Goal: Task Accomplishment & Management: Manage account settings

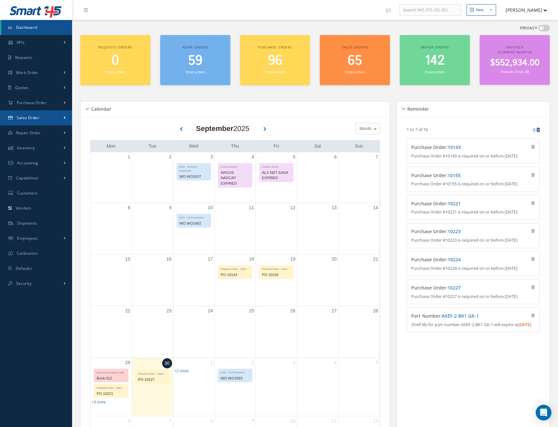
click at [26, 119] on span "Sales Order" at bounding box center [28, 118] width 23 height 6
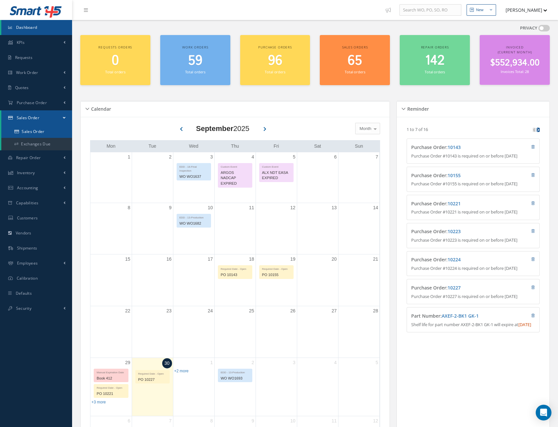
click at [33, 133] on link "Sales Order" at bounding box center [36, 131] width 71 height 12
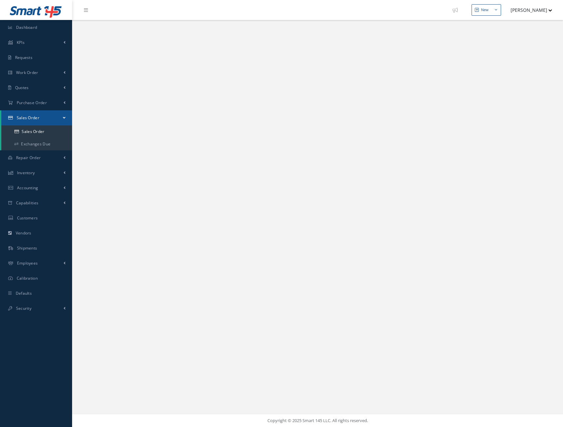
select select "25"
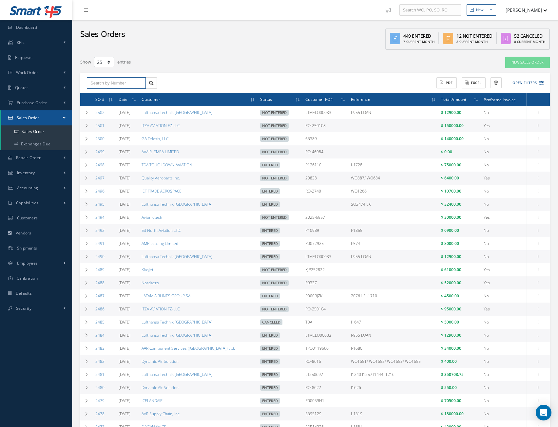
click at [107, 86] on input "text" at bounding box center [116, 83] width 59 height 12
type input "2497"
click at [100, 94] on div "2497" at bounding box center [116, 94] width 52 height 7
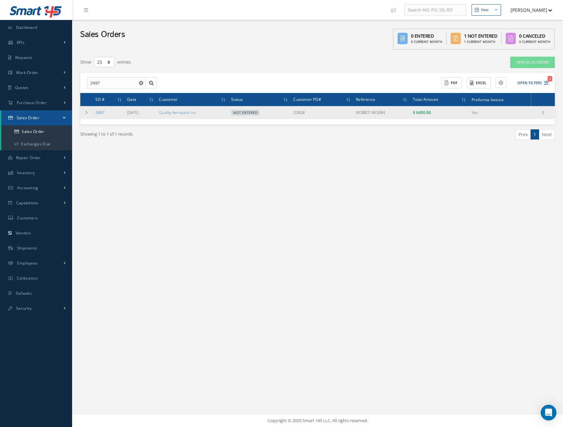
click at [98, 112] on link "2497" at bounding box center [99, 113] width 9 height 6
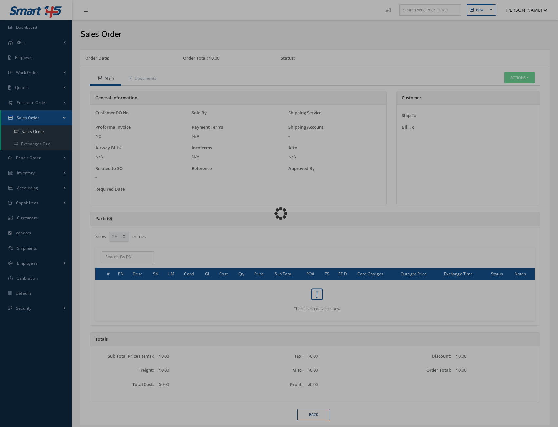
select select "25"
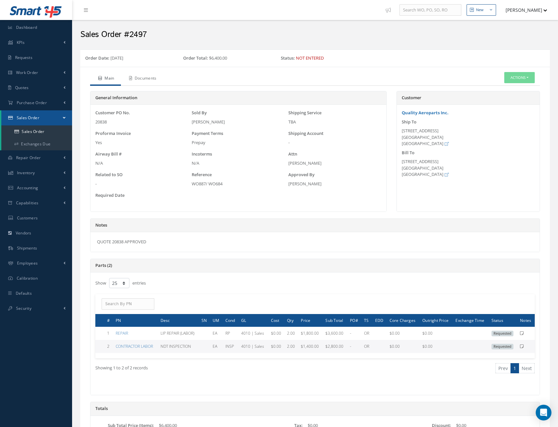
click at [147, 80] on link "Documents" at bounding box center [142, 79] width 42 height 14
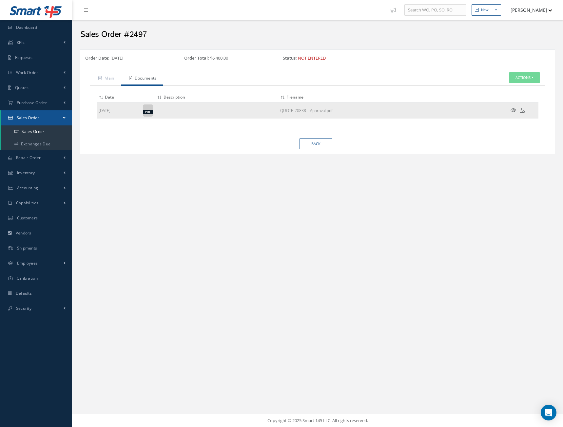
click at [512, 111] on icon at bounding box center [513, 110] width 6 height 5
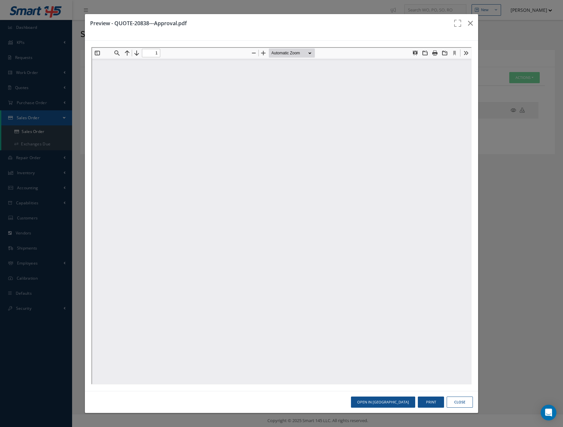
type input "0"
type input "1"
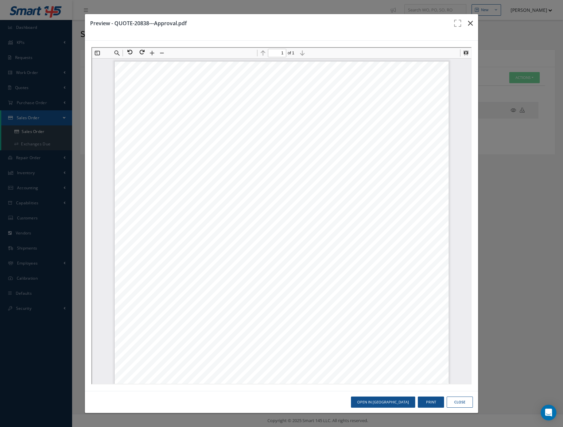
click at [468, 26] on icon "button" at bounding box center [470, 23] width 5 height 8
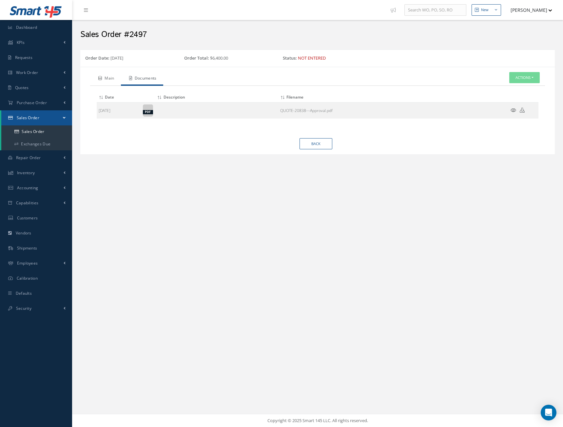
click at [108, 80] on link "Main" at bounding box center [105, 79] width 31 height 14
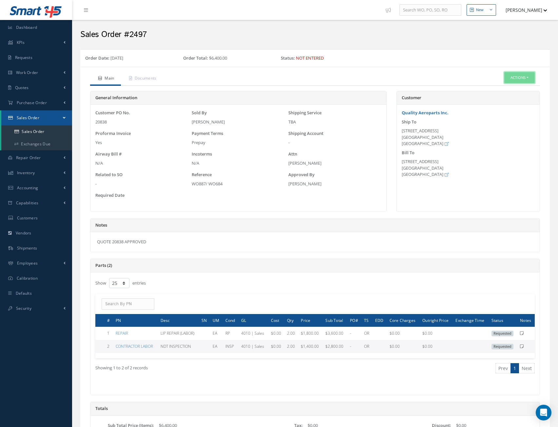
click at [525, 82] on button "Actions" at bounding box center [519, 77] width 30 height 11
click at [500, 91] on link "Edit" at bounding box center [509, 89] width 52 height 9
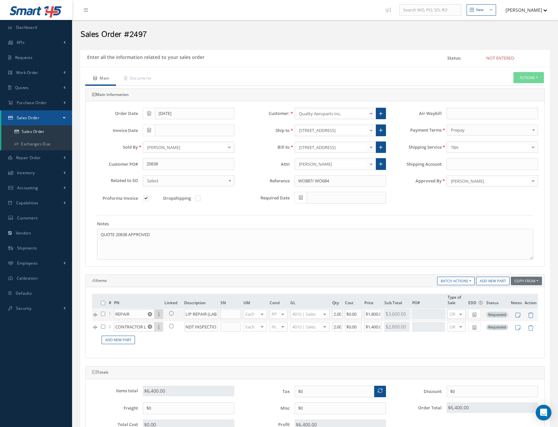
scroll to position [126, 0]
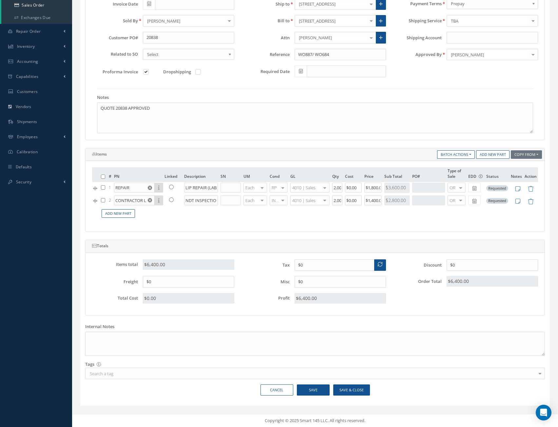
click at [377, 224] on div "# PN Linked Description SN UM Cond GL Qty Cost Price Sub Total PO# Type of Sale…" at bounding box center [315, 196] width 446 height 58
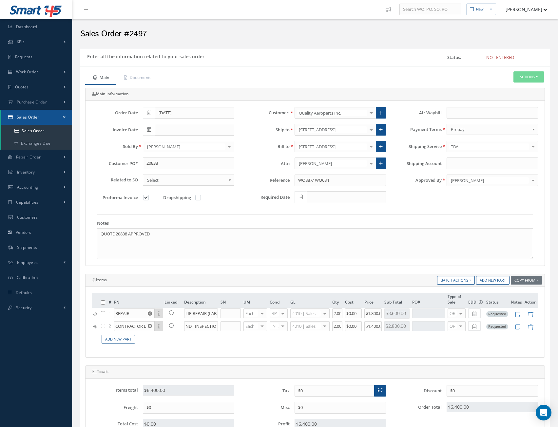
scroll to position [0, 0]
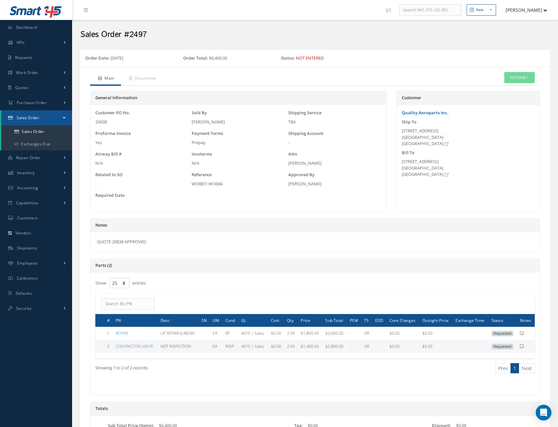
select select "25"
click at [38, 133] on link "Sales Order" at bounding box center [36, 131] width 71 height 12
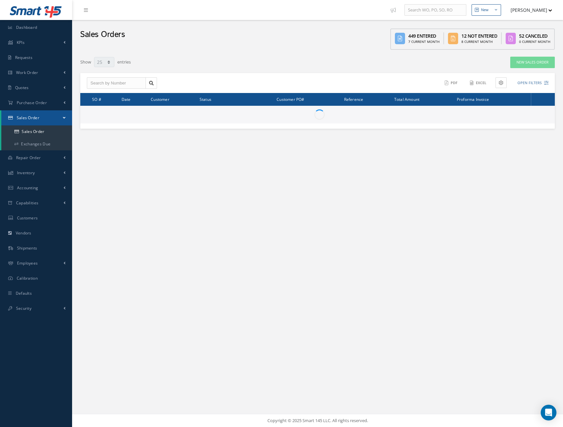
select select "25"
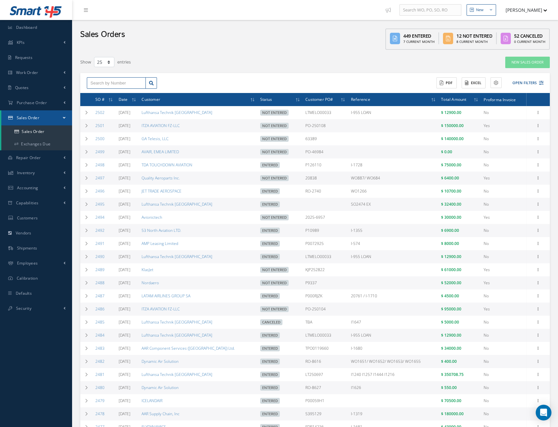
click at [99, 82] on input "text" at bounding box center [116, 83] width 59 height 12
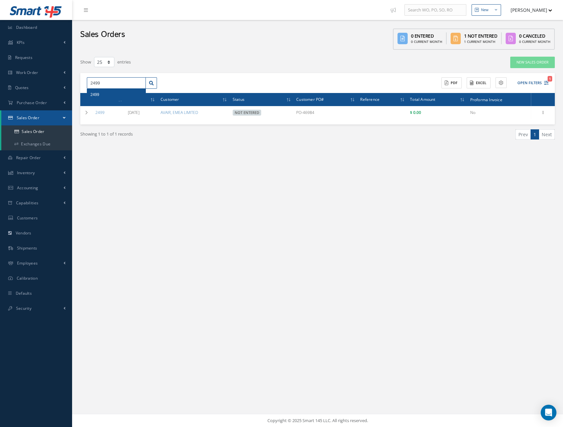
click at [121, 83] on input "2499" at bounding box center [116, 83] width 59 height 12
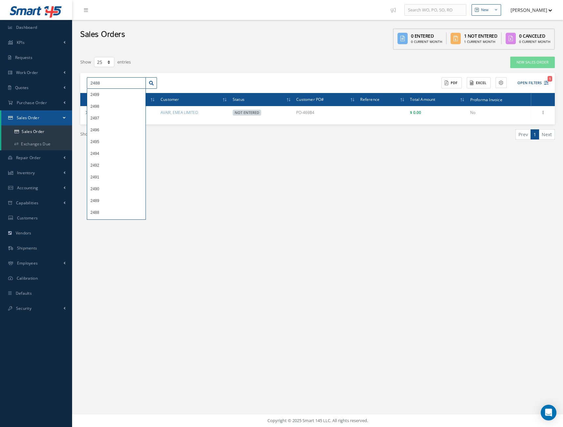
type input "2488"
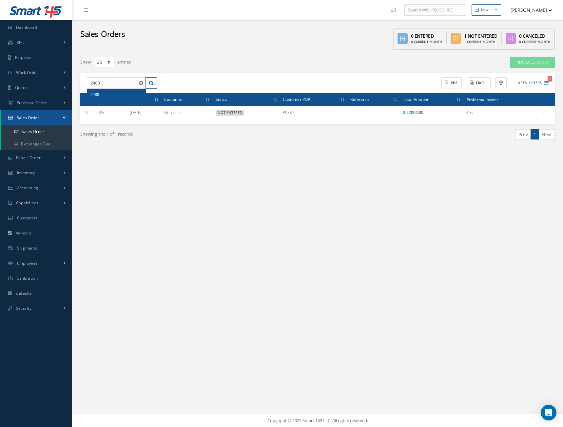
click at [108, 94] on div "2488" at bounding box center [116, 94] width 52 height 7
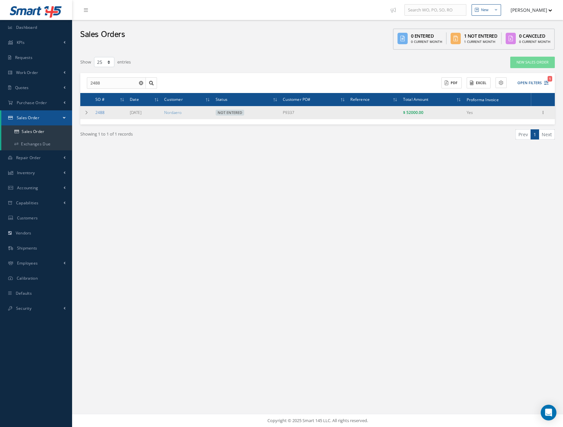
click at [101, 113] on link "2488" at bounding box center [99, 113] width 9 height 6
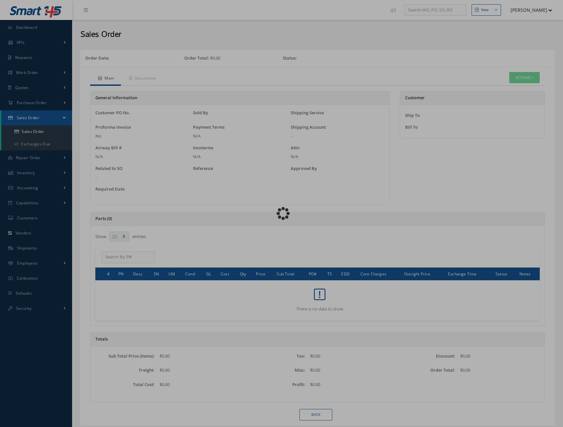
select select "25"
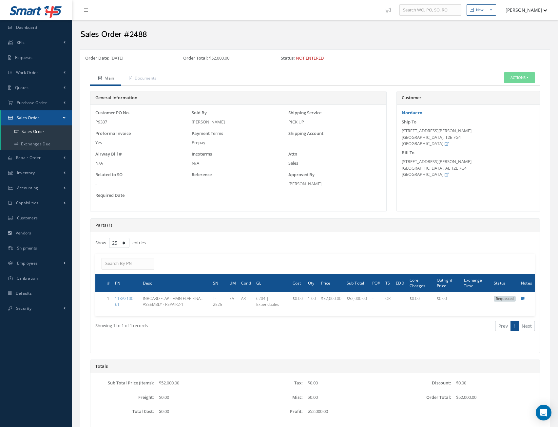
click at [265, 241] on div "Show 10 25 50 100 entries" at bounding box center [221, 243] width 262 height 12
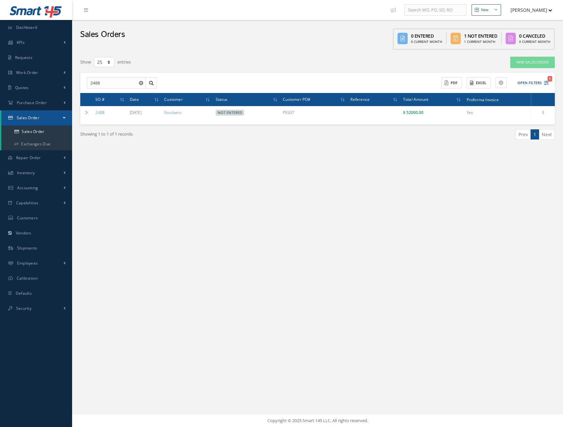
select select "25"
click at [112, 87] on input "2488" at bounding box center [116, 83] width 59 height 12
drag, startPoint x: 118, startPoint y: 83, endPoint x: 33, endPoint y: 82, distance: 85.1
click at [43, 78] on div "Smart 145 Dashboard KPIs Work Order Accounting Requests Work Order Work Order P…" at bounding box center [281, 213] width 563 height 427
type input "2489"
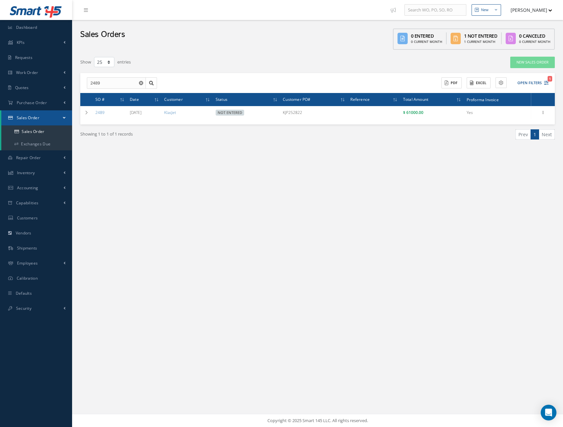
click at [191, 237] on div "New New Work Order New Purchase Order New Customer Quote New Sales Order New Re…" at bounding box center [317, 213] width 490 height 427
click at [179, 246] on div "New New Work Order New Purchase Order New Customer Quote New Sales Order New Re…" at bounding box center [317, 213] width 490 height 427
click at [139, 81] on icon "Reset" at bounding box center [141, 83] width 4 height 4
